Goal: Find specific page/section: Find specific page/section

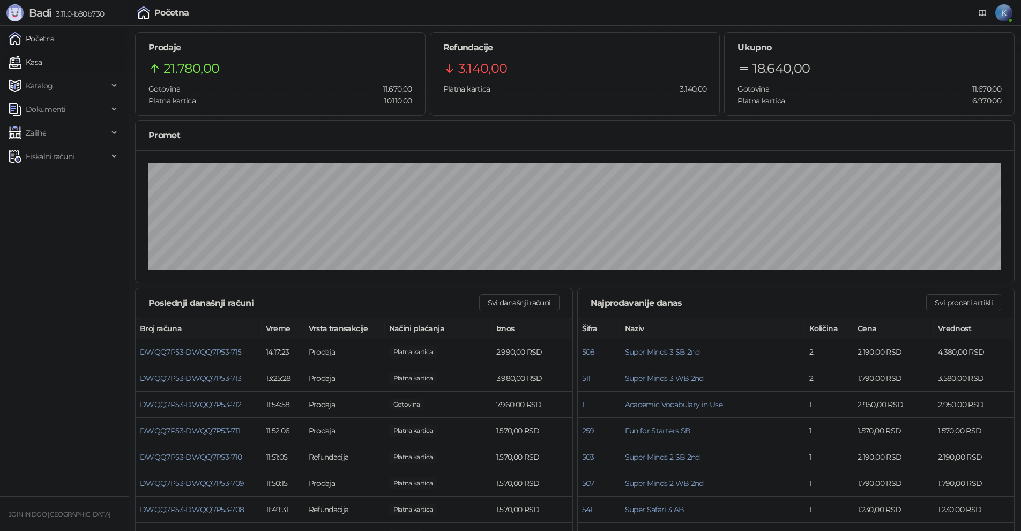
click at [24, 58] on link "Kasa" at bounding box center [25, 61] width 33 height 21
